Goal: Browse casually

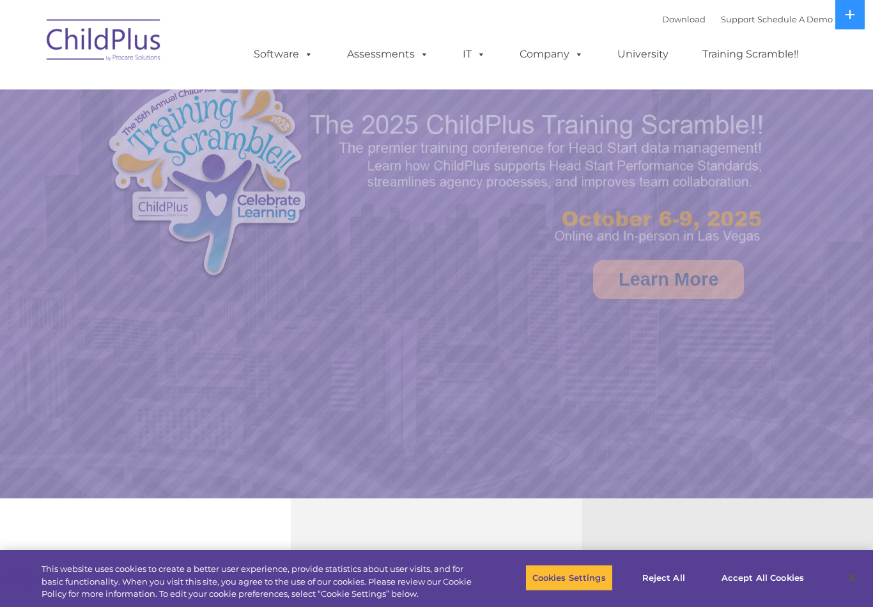
select select "MEDIUM"
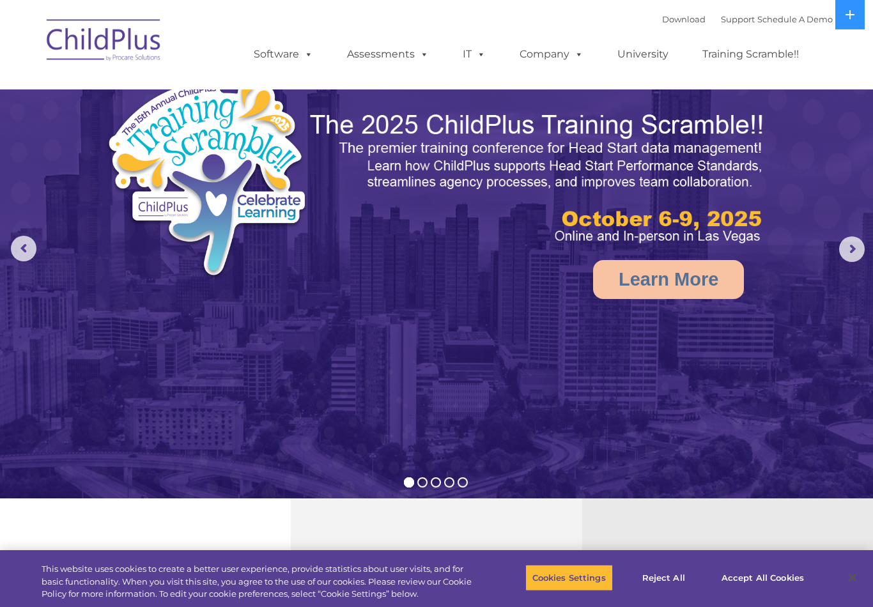
click at [837, 19] on button at bounding box center [849, 14] width 29 height 29
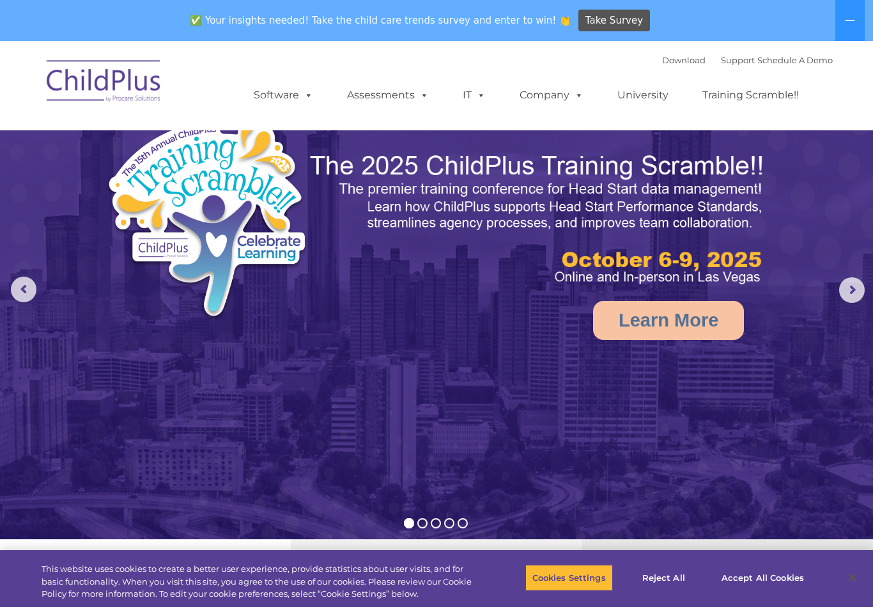
click at [855, 27] on button at bounding box center [849, 20] width 29 height 41
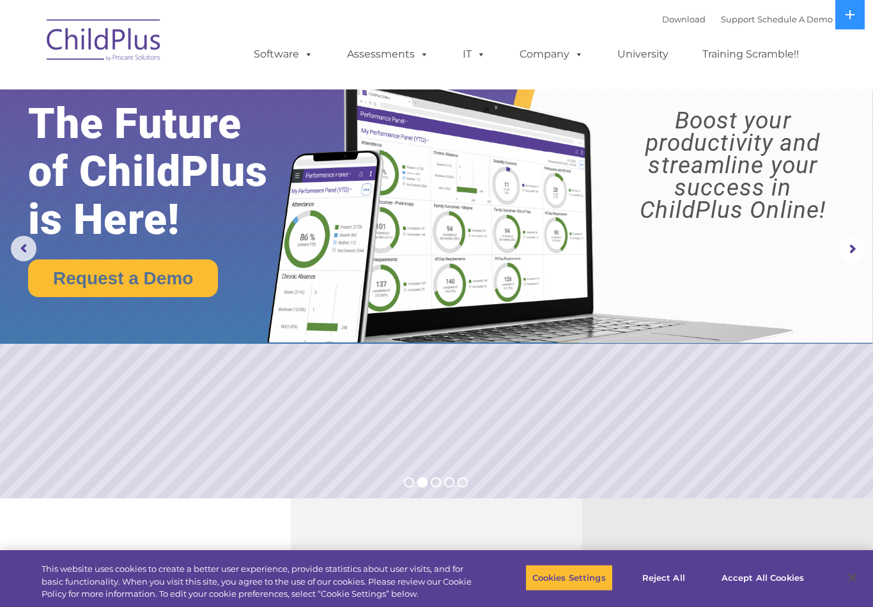
click at [840, 155] on rs-layer "Boost your productivity and streamline your success in ChildPlus Online!" at bounding box center [732, 165] width 259 height 112
